Goal: Use online tool/utility: Utilize a website feature to perform a specific function

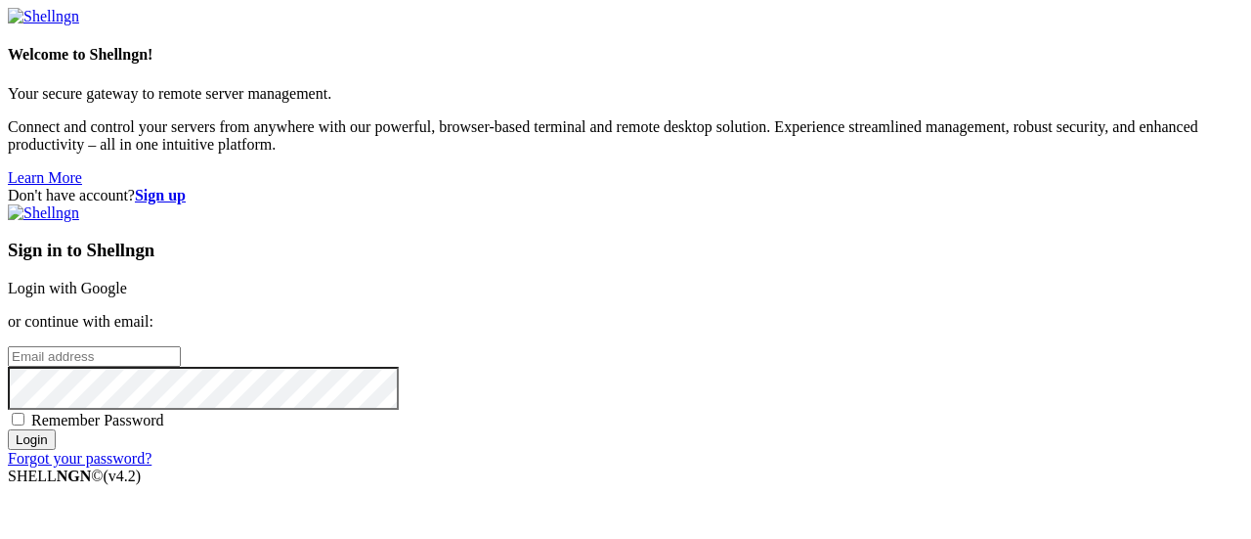
click at [181, 346] on input "email" at bounding box center [94, 356] width 173 height 21
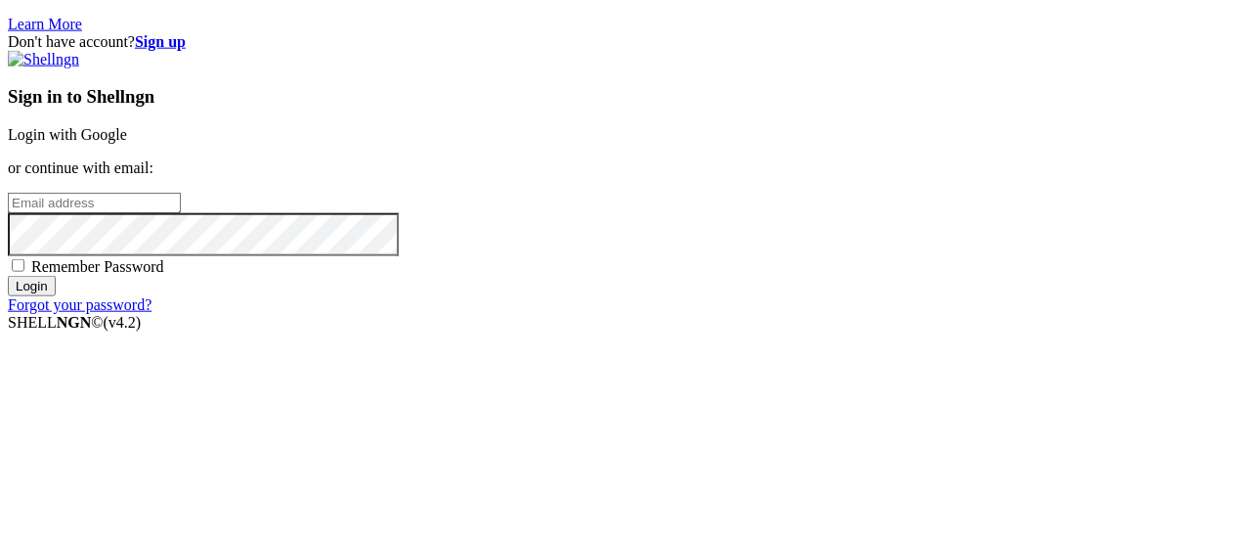
click at [127, 280] on link "Login with Google" at bounding box center [67, 288] width 119 height 17
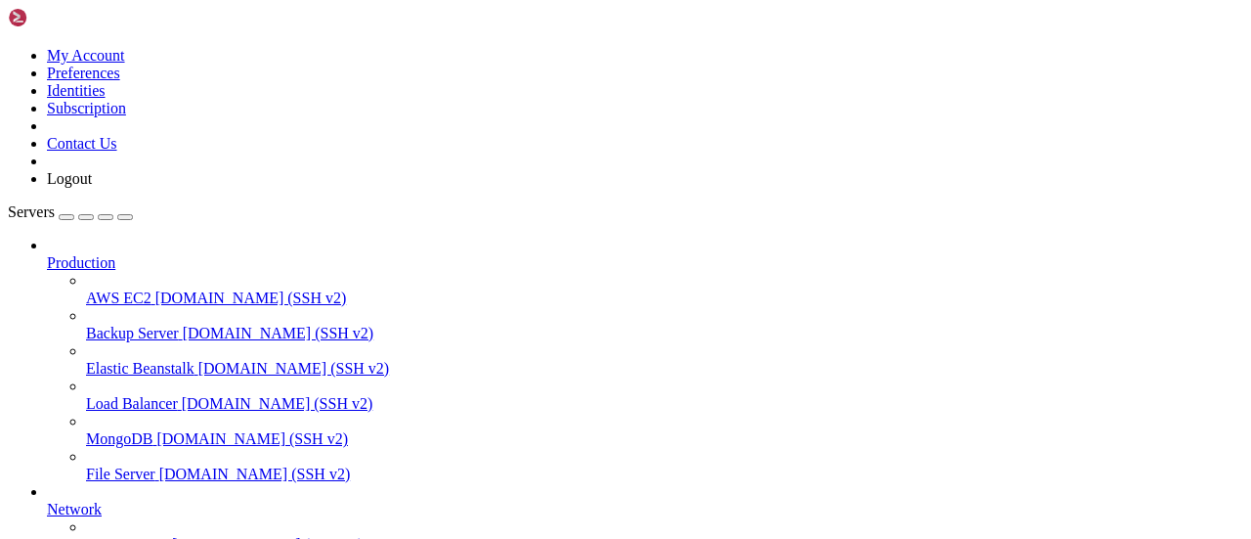
scroll to position [146, 0]
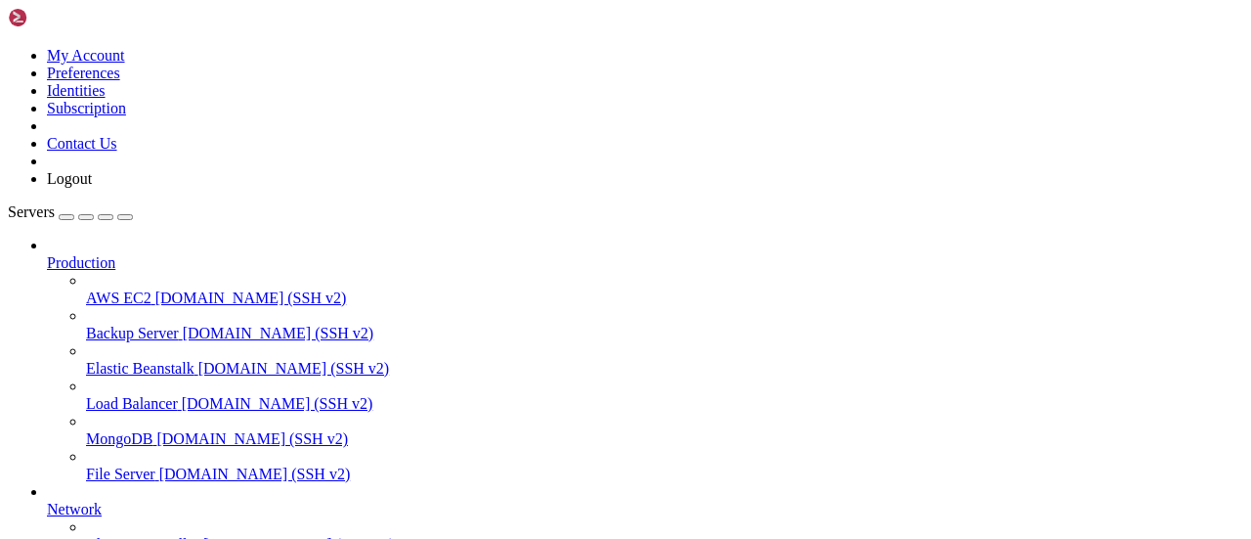
drag, startPoint x: 115, startPoint y: 1387, endPoint x: 18, endPoint y: 1390, distance: 97.8
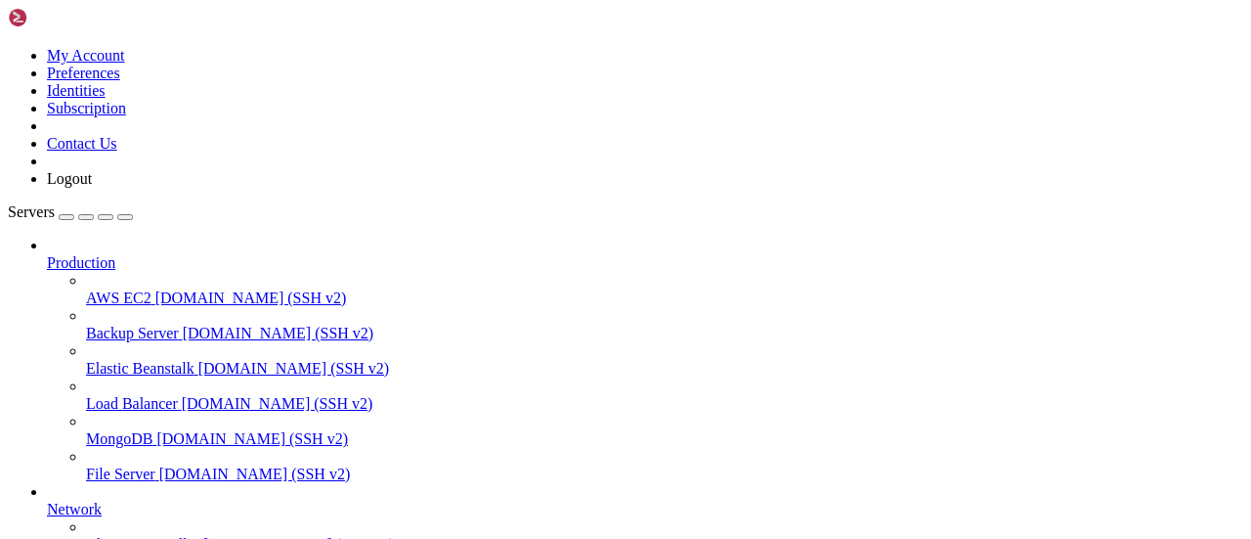
copy span "81c1961ae888"
drag, startPoint x: 149, startPoint y: 1487, endPoint x: 122, endPoint y: 1485, distance: 26.5
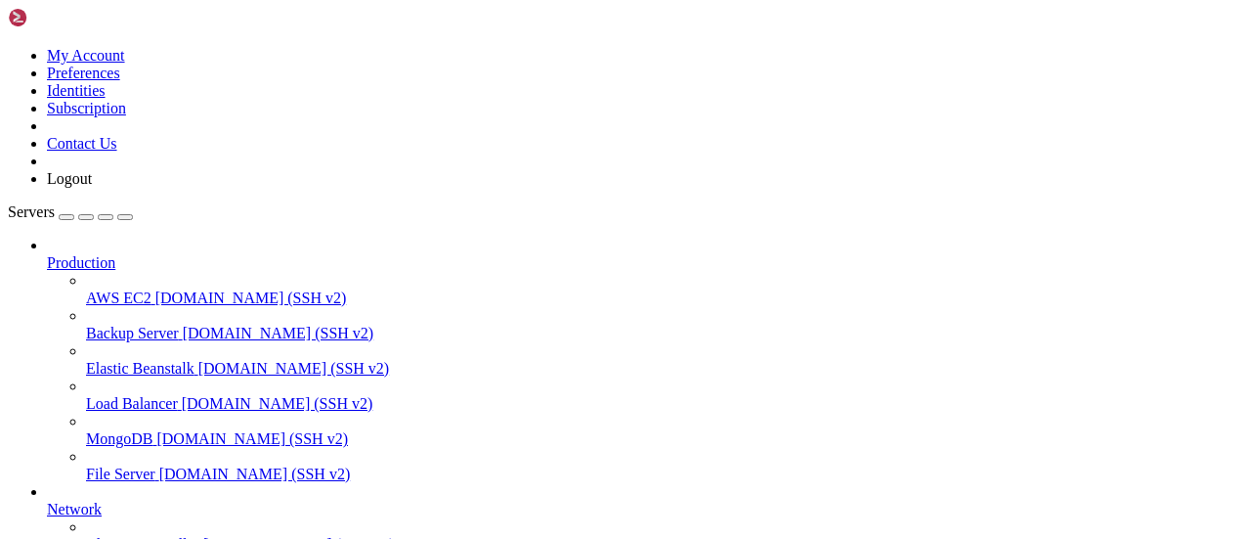
scroll to position [515, 0]
drag, startPoint x: 127, startPoint y: 1496, endPoint x: 513, endPoint y: 1475, distance: 386.7
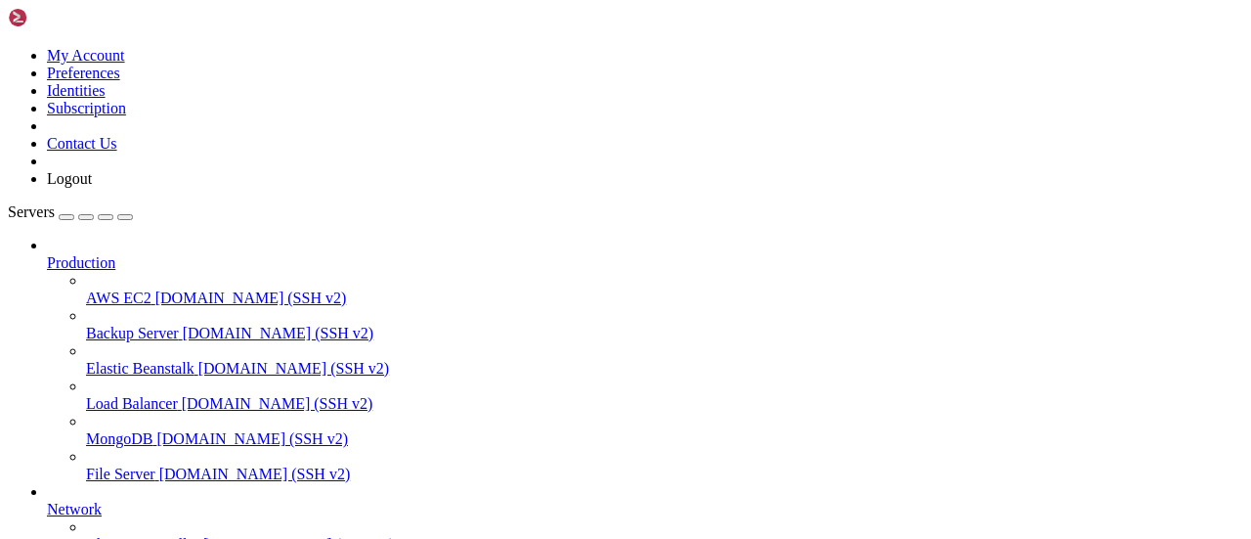
scroll to position [1097, 0]
drag, startPoint x: 106, startPoint y: 1486, endPoint x: 737, endPoint y: 1486, distance: 631.5
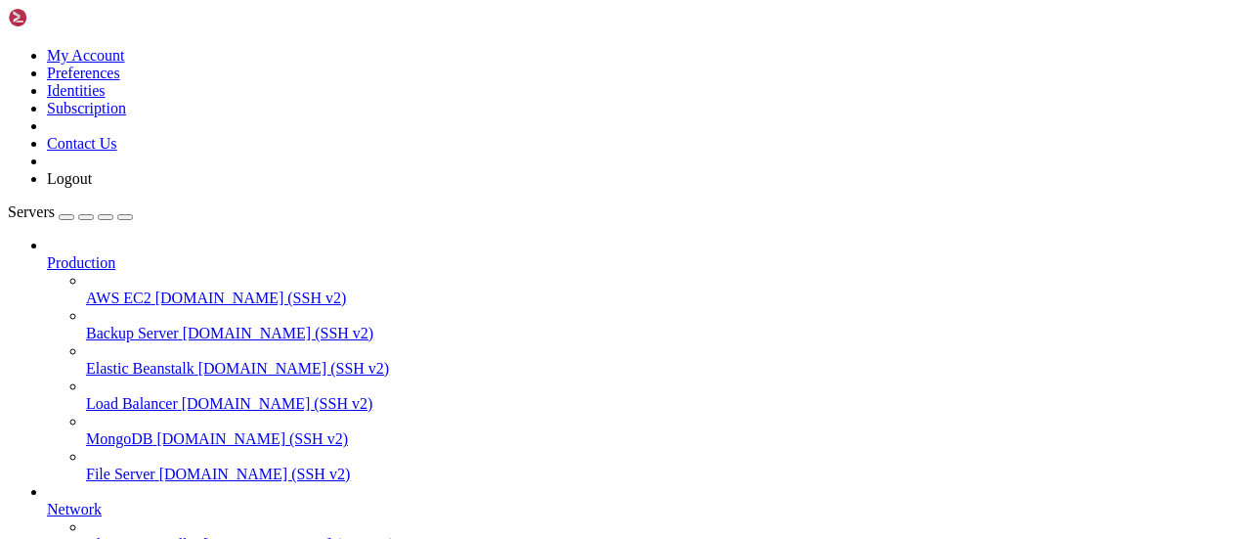
scroll to position [1679, 0]
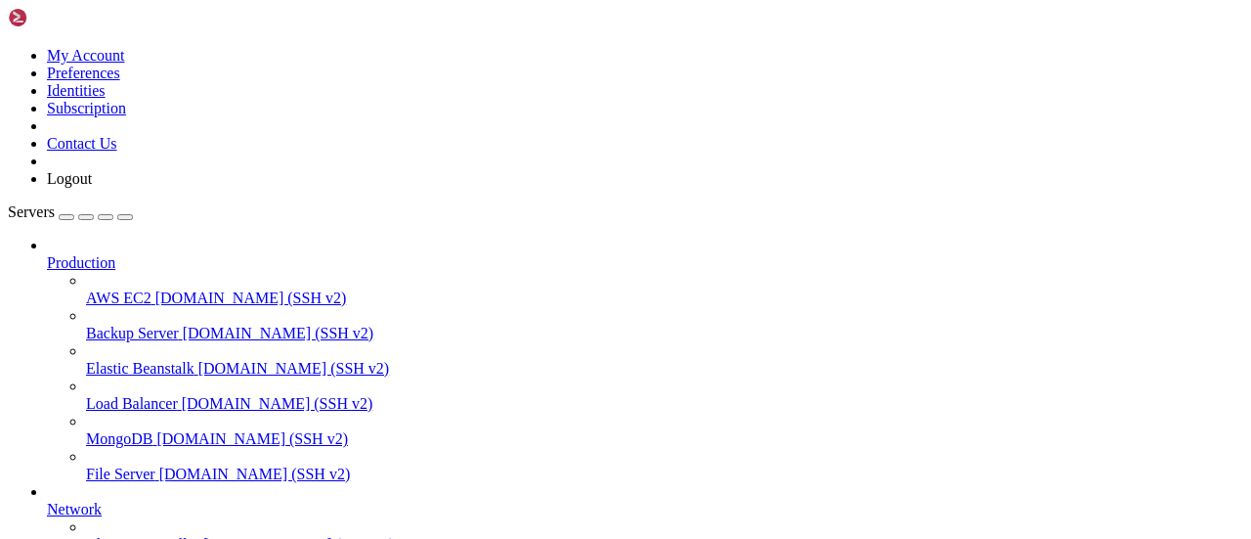
scroll to position [1728, 0]
drag, startPoint x: 115, startPoint y: 1500, endPoint x: 136, endPoint y: 1496, distance: 20.9
copy div "ash-4.4# -e GENERIC_TIMEZONE=[GEOGRAPHIC_DATA]/[GEOGRAPHIC_DATA] \ > ash: -e: c…"
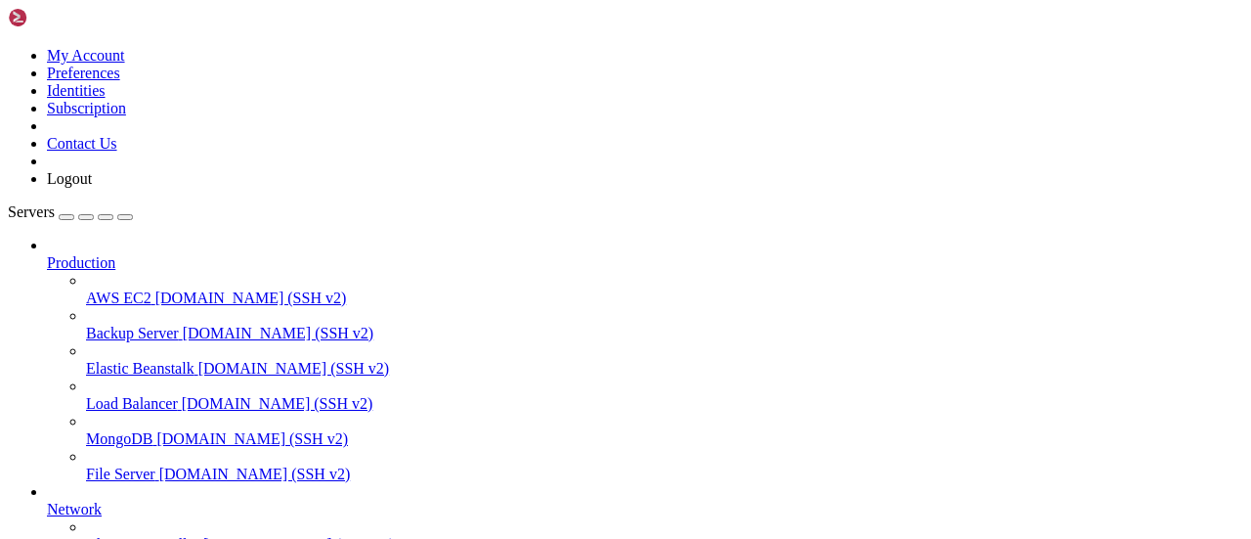
drag, startPoint x: 110, startPoint y: 1496, endPoint x: 95, endPoint y: 1481, distance: 21.4
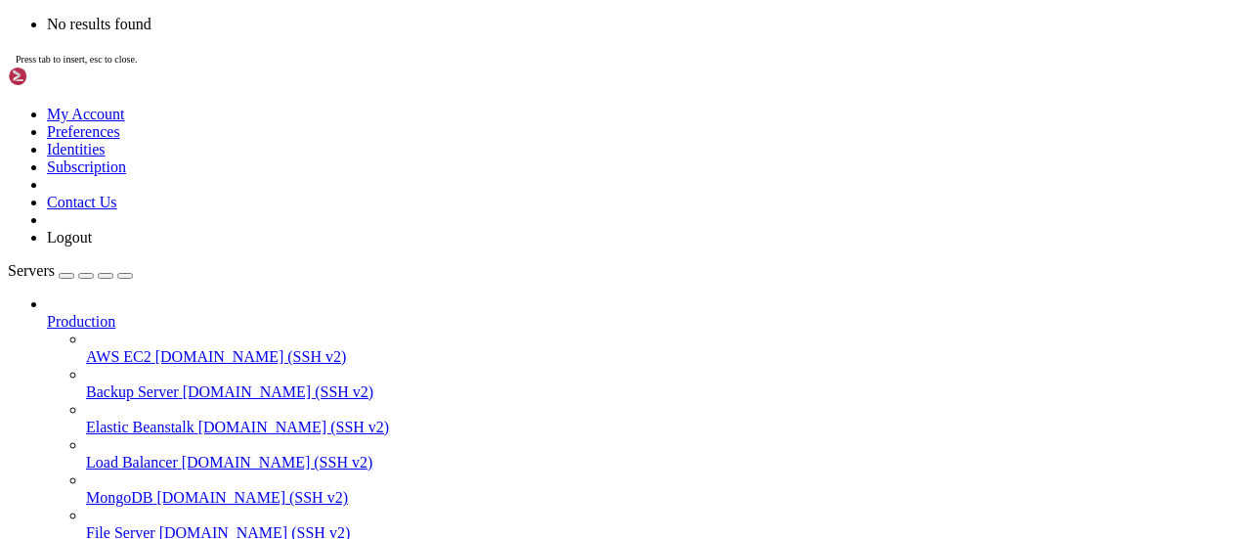
scroll to position [1828, 0]
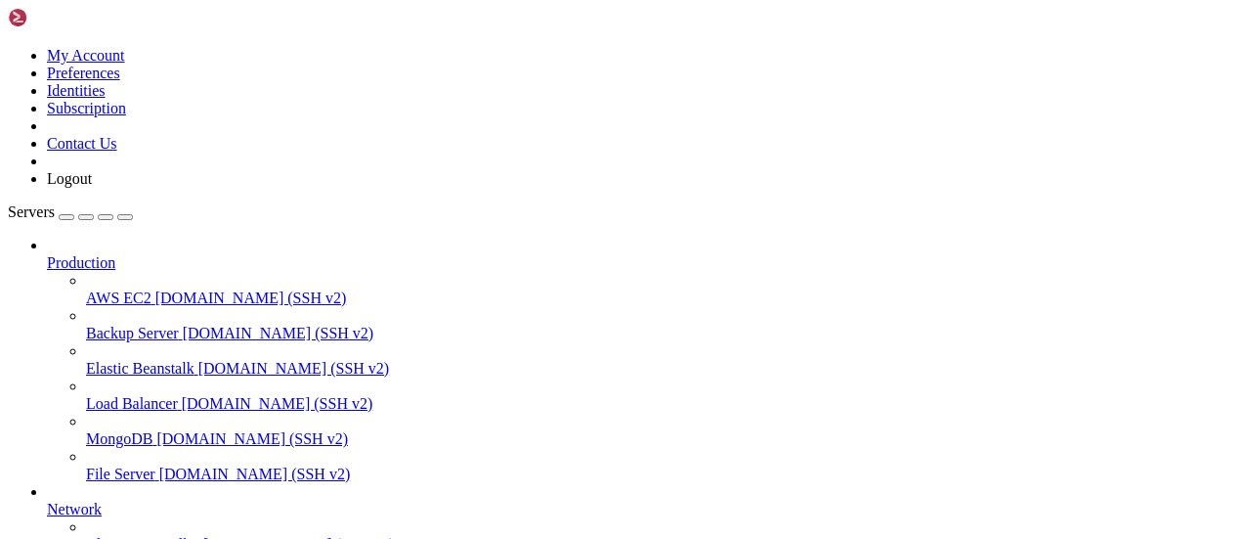
copy div "ash: -e: command not found ash-4.4# -v n8n_data:/home/node/.n8n \ > ash: -v: co…"
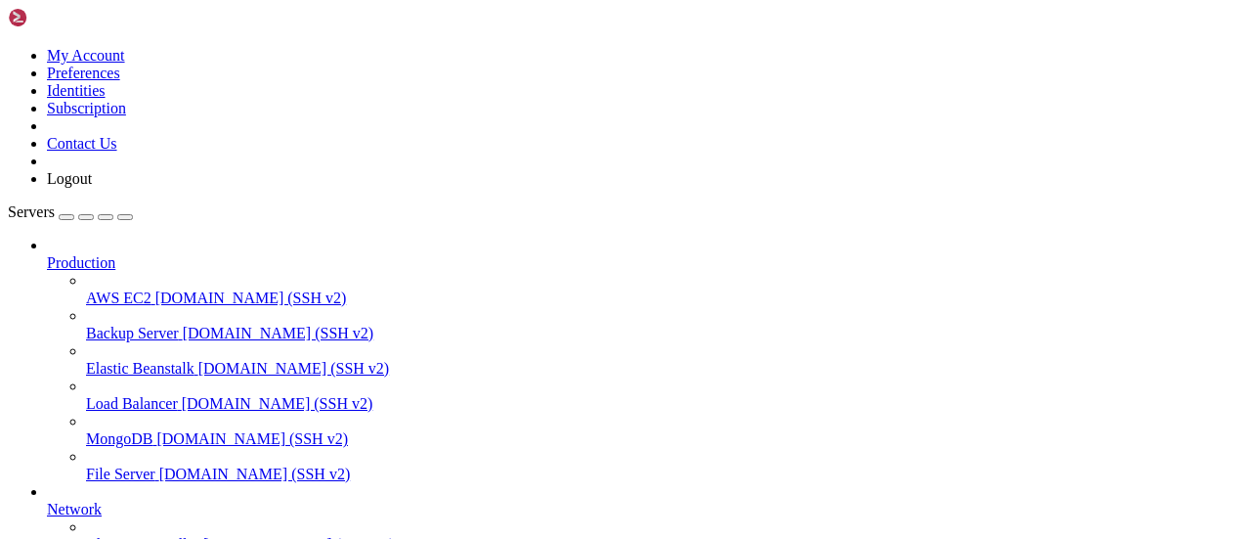
drag, startPoint x: 120, startPoint y: 1490, endPoint x: 18, endPoint y: 1376, distance: 153.0
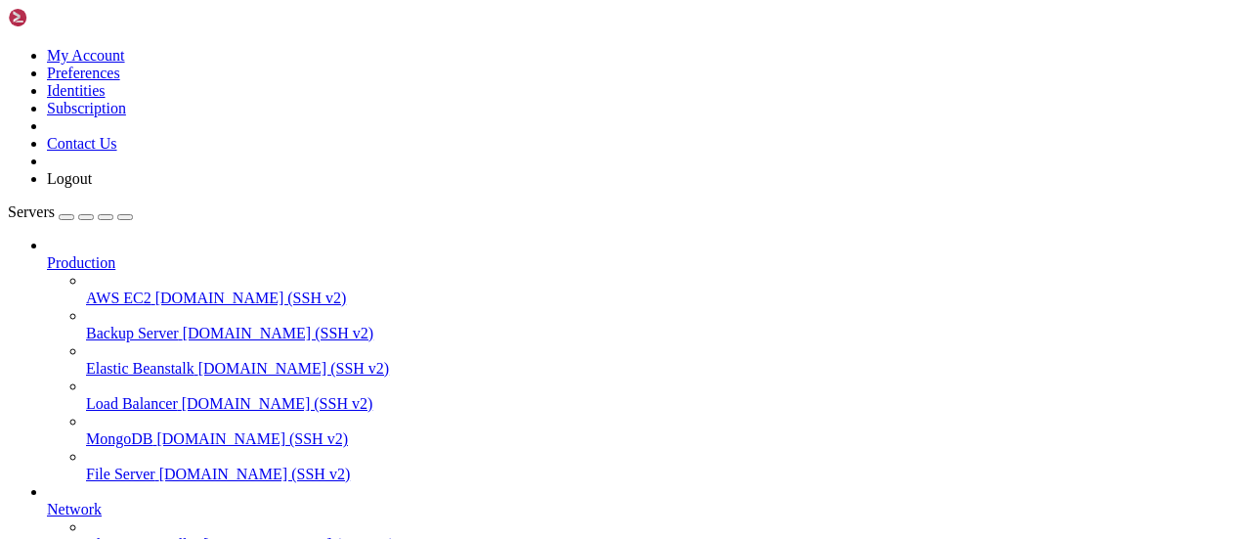
drag, startPoint x: 59, startPoint y: 1507, endPoint x: 432, endPoint y: 1481, distance: 374.4
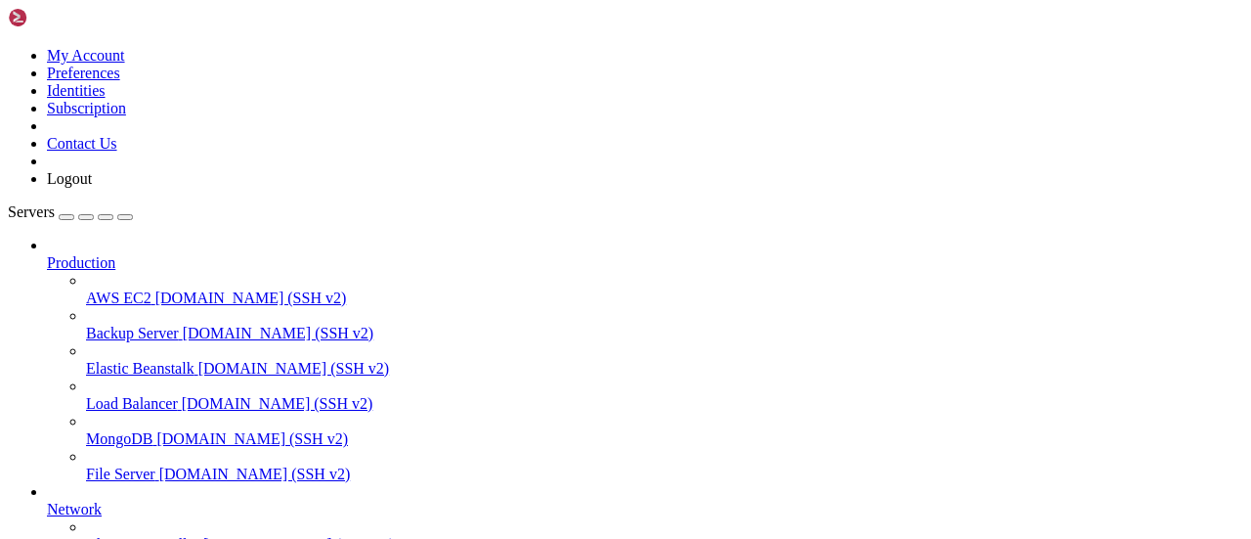
drag, startPoint x: 98, startPoint y: 1484, endPoint x: 18, endPoint y: 1424, distance: 99.9
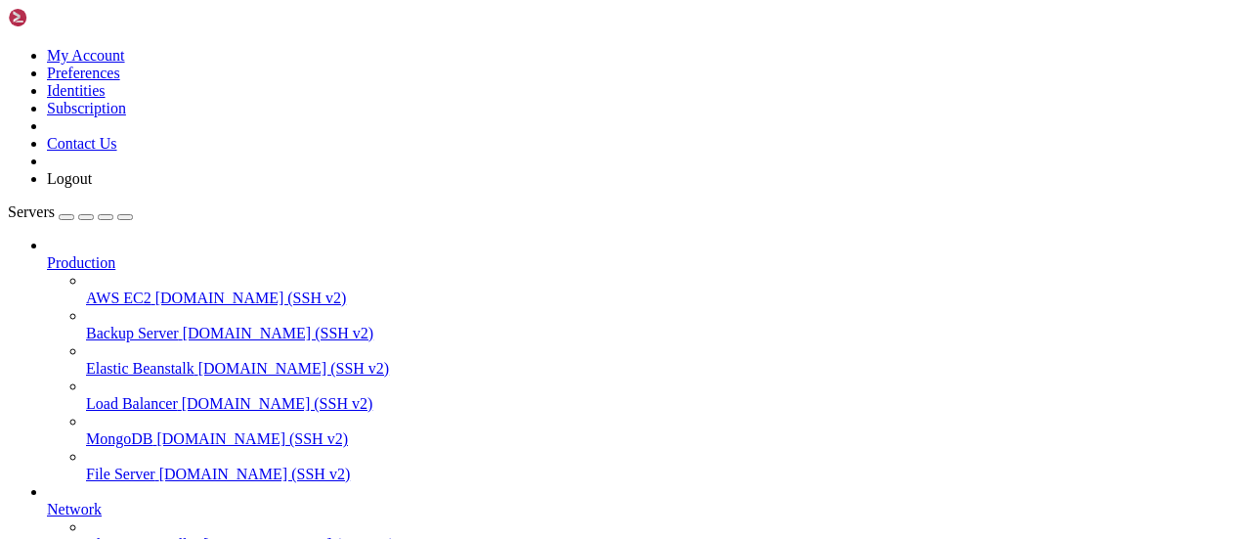
drag, startPoint x: 349, startPoint y: 1584, endPoint x: 22, endPoint y: 1452, distance: 353.1
drag, startPoint x: 100, startPoint y: 1487, endPoint x: 18, endPoint y: 1394, distance: 124.0
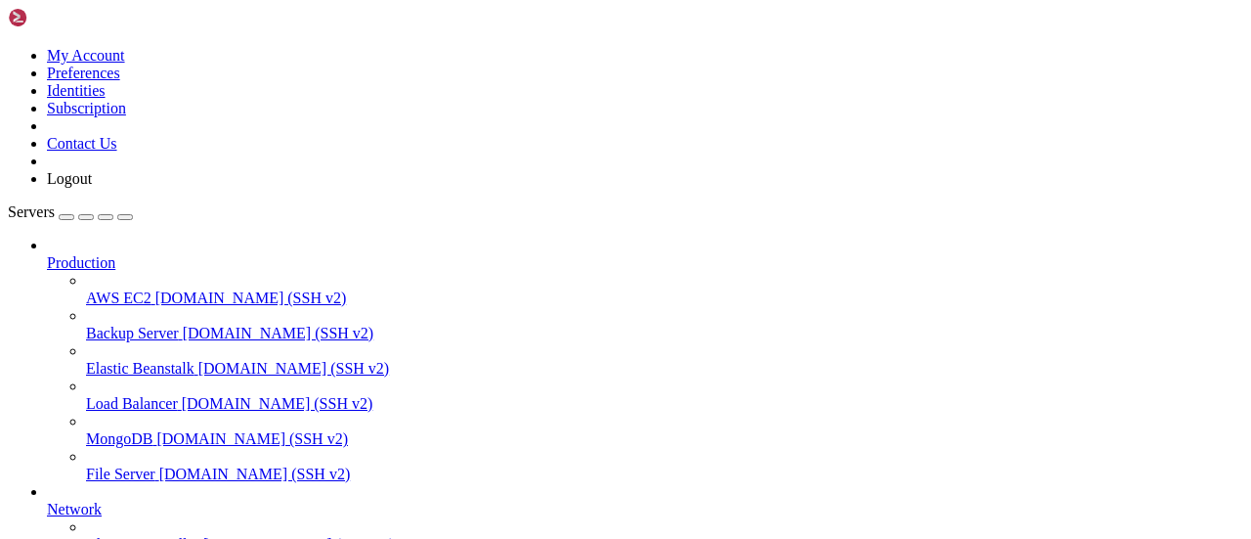
drag, startPoint x: 344, startPoint y: 1581, endPoint x: 98, endPoint y: 1492, distance: 261.9
